Goal: Information Seeking & Learning: Learn about a topic

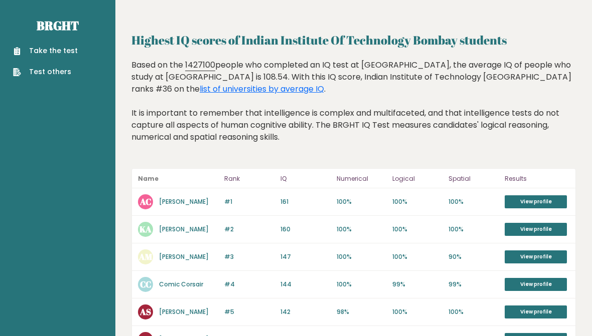
click at [211, 92] on link "list of universities by average IQ" at bounding box center [262, 89] width 124 height 12
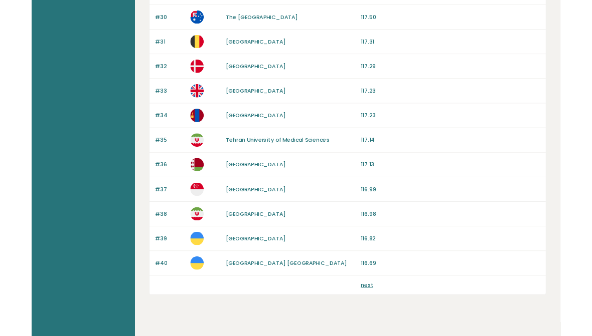
scroll to position [963, 0]
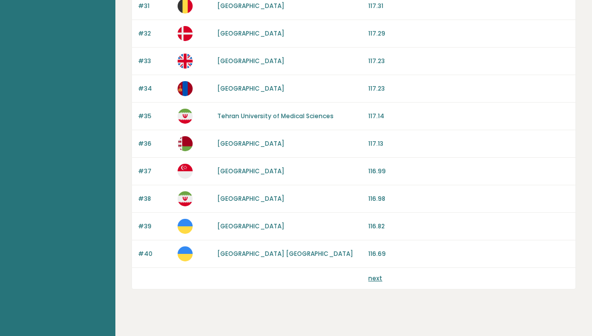
click at [381, 281] on div "next" at bounding box center [468, 278] width 201 height 9
click at [378, 281] on link "next" at bounding box center [375, 278] width 14 height 9
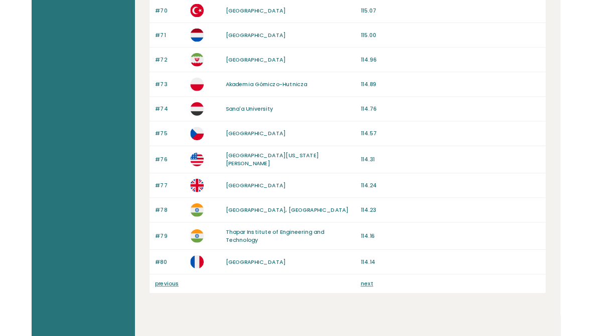
scroll to position [969, 0]
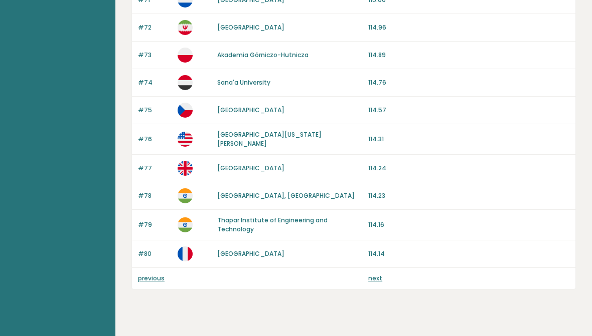
click at [376, 274] on link "next" at bounding box center [375, 278] width 14 height 9
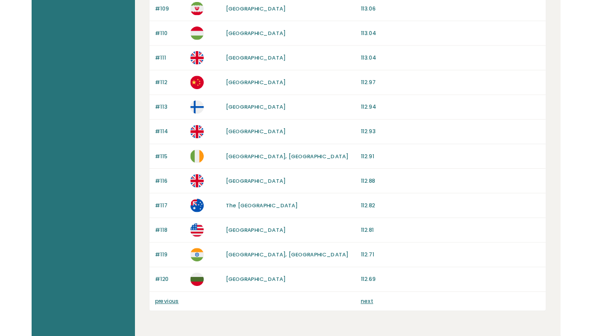
scroll to position [940, 0]
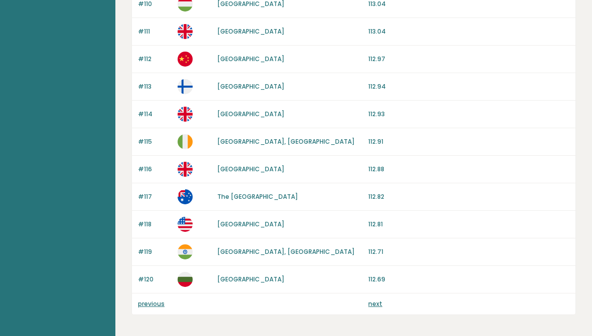
click at [379, 300] on link "next" at bounding box center [375, 304] width 14 height 9
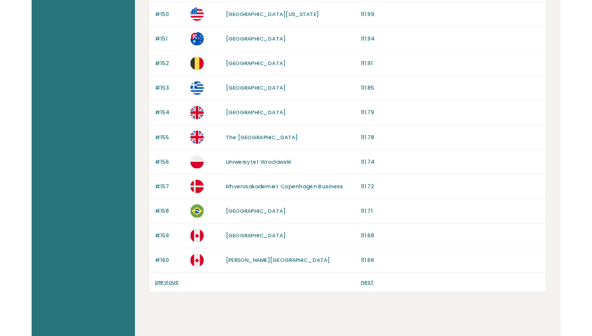
scroll to position [937, 0]
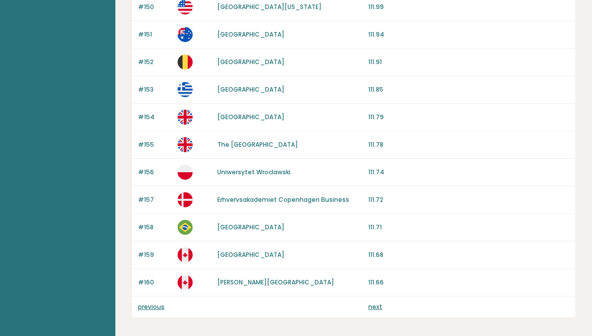
click at [379, 297] on div "previous next" at bounding box center [353, 307] width 443 height 21
click at [373, 303] on link "next" at bounding box center [375, 307] width 14 height 9
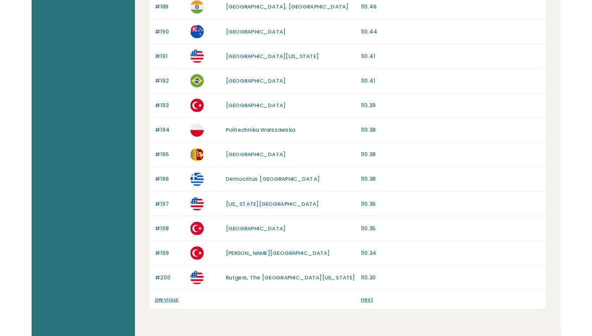
scroll to position [987, 0]
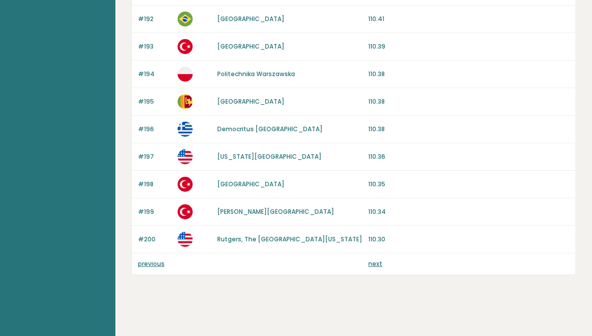
click at [376, 262] on link "next" at bounding box center [375, 264] width 14 height 9
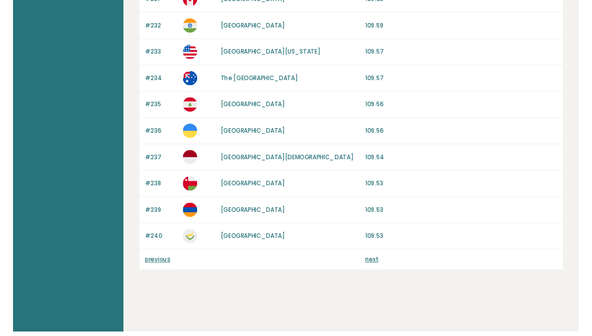
scroll to position [965, 0]
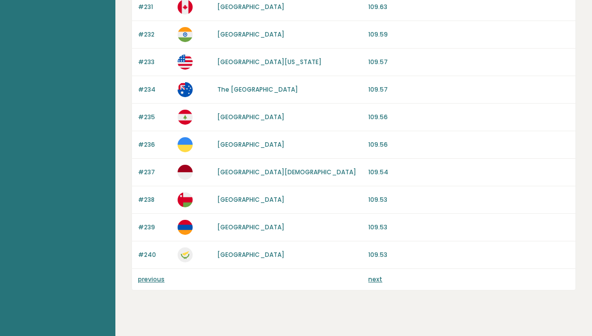
click at [377, 280] on link "next" at bounding box center [375, 279] width 14 height 9
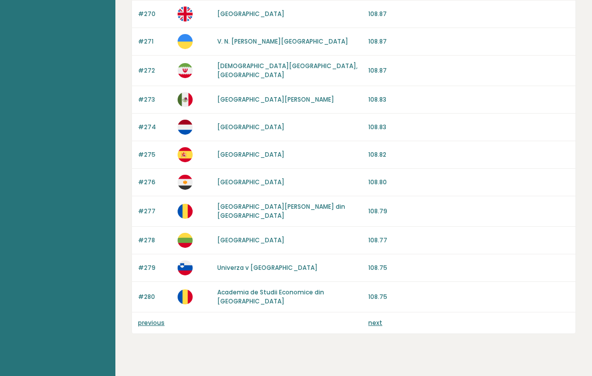
scroll to position [936, 0]
click at [378, 319] on link "next" at bounding box center [375, 323] width 14 height 9
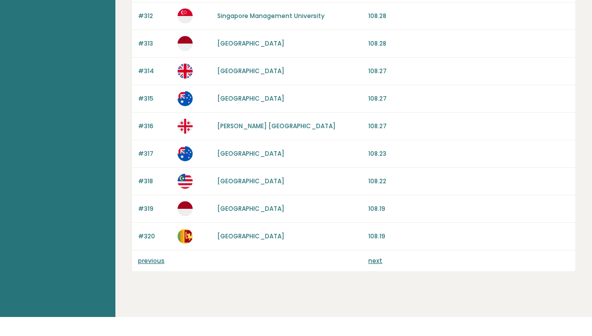
scroll to position [984, 0]
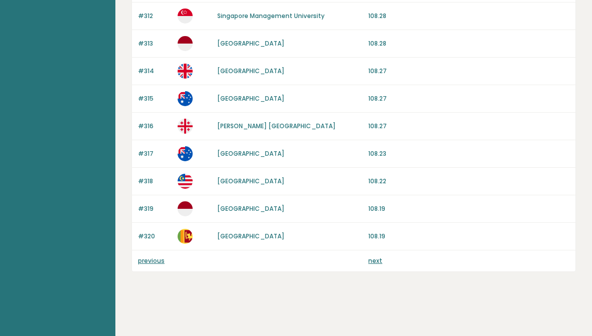
click at [380, 260] on link "next" at bounding box center [375, 261] width 14 height 9
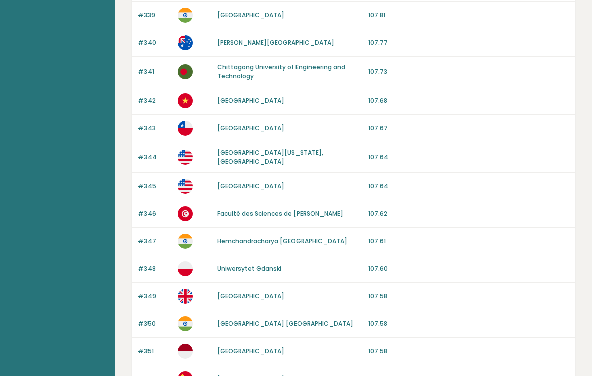
scroll to position [744, 0]
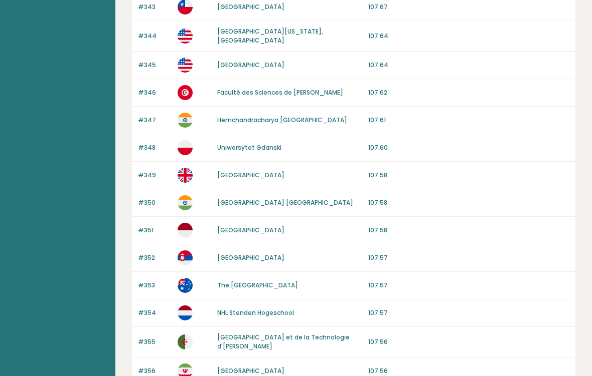
click at [300, 199] on link "Indian Institute of Technology Delhi" at bounding box center [285, 203] width 136 height 9
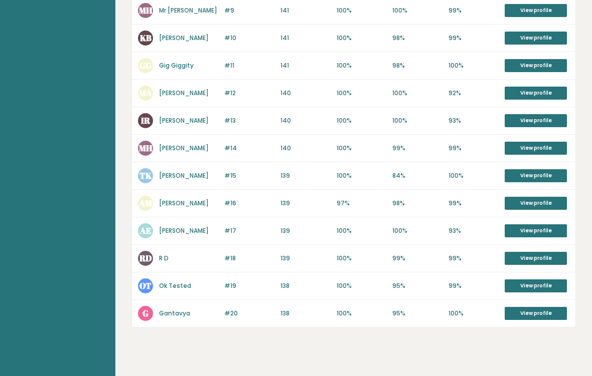
scroll to position [428, 0]
